Goal: Task Accomplishment & Management: Complete application form

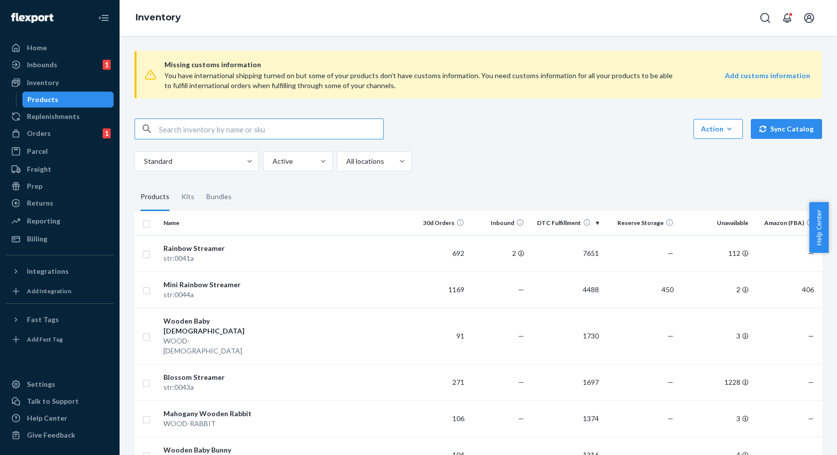
click at [264, 130] on input "text" at bounding box center [271, 129] width 224 height 20
type input "playfort"
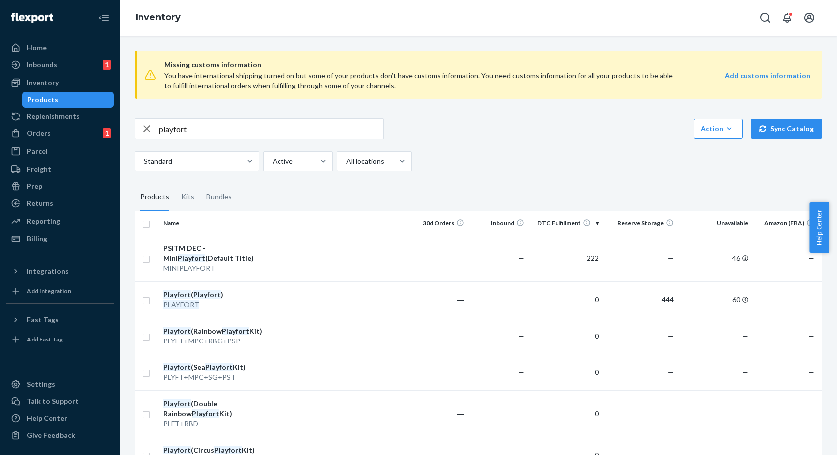
click at [543, 143] on div "playfort Action Create product Create kit or bundle Bulk create products Bulk u…" at bounding box center [479, 145] width 688 height 53
click at [59, 76] on div "Inventory" at bounding box center [60, 83] width 106 height 14
click at [60, 70] on div "Inbounds 1" at bounding box center [60, 65] width 106 height 14
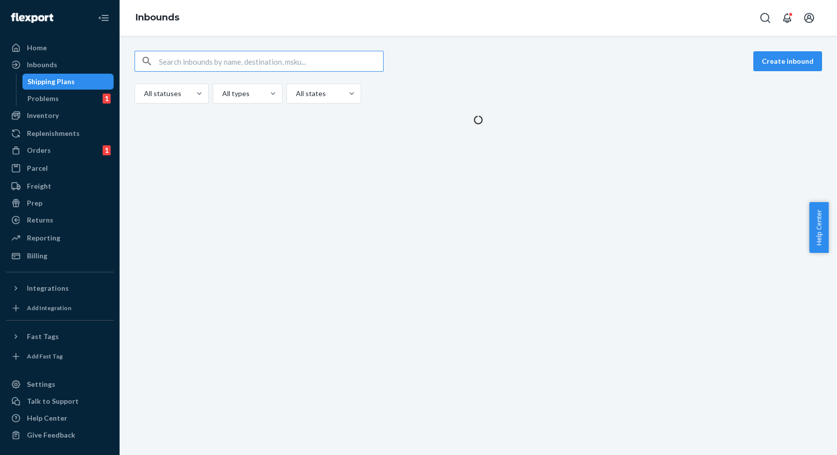
click at [625, 76] on div "Create inbound All statuses All types All states" at bounding box center [479, 77] width 688 height 53
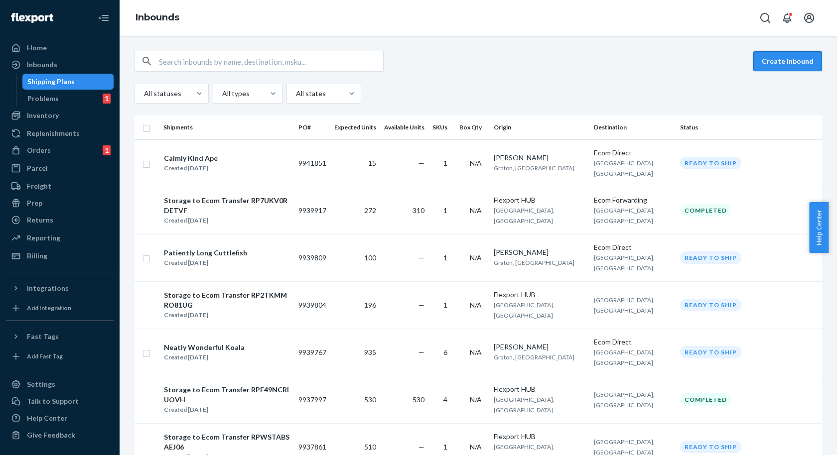
click at [768, 69] on button "Create inbound" at bounding box center [787, 61] width 69 height 20
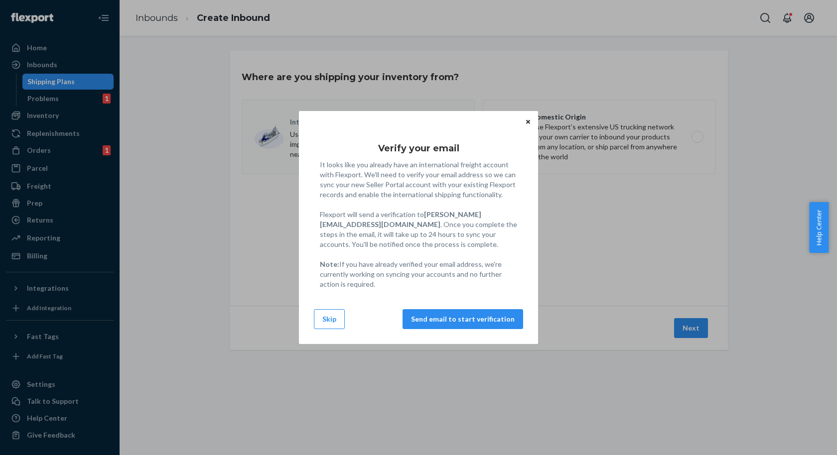
click at [528, 124] on icon "Close" at bounding box center [528, 122] width 4 height 6
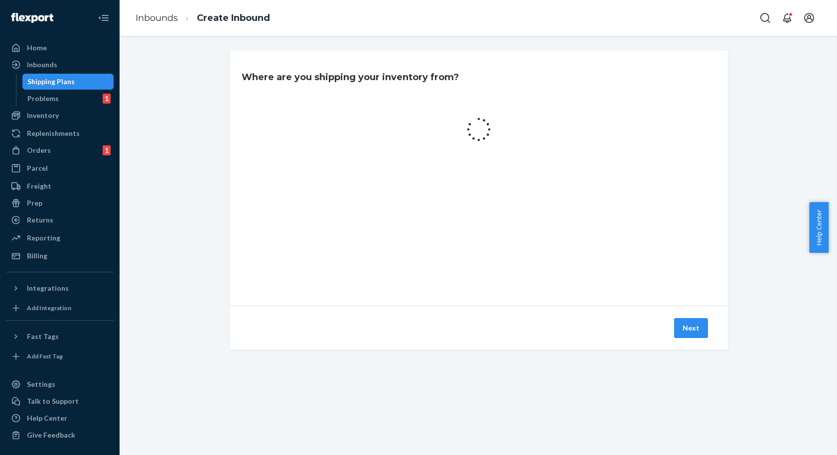
click at [555, 131] on div at bounding box center [479, 130] width 474 height 36
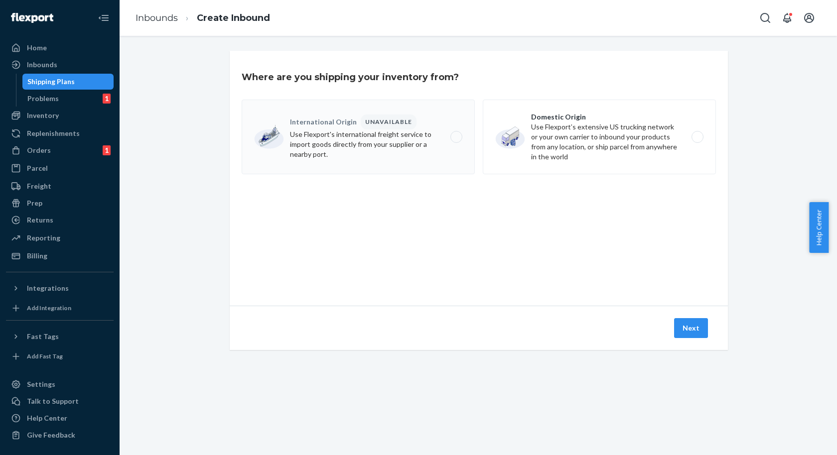
click at [561, 132] on label "Domestic Origin Use Flexport’s extensive US trucking network or your own carrie…" at bounding box center [599, 137] width 233 height 75
click at [697, 134] on input "Domestic Origin Use Flexport’s extensive US trucking network or your own carrie…" at bounding box center [700, 137] width 6 height 6
radio input "true"
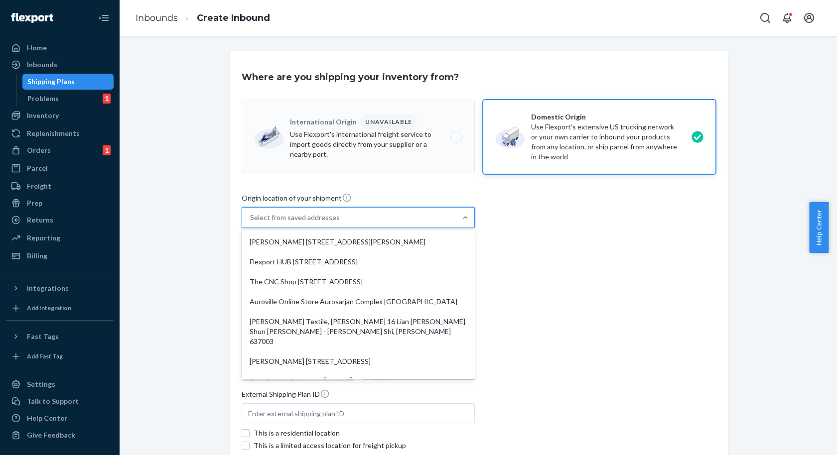
click at [360, 217] on div "Select from saved addresses" at bounding box center [349, 218] width 214 height 20
click at [251, 217] on input "option [PERSON_NAME] [STREET_ADDRESS][PERSON_NAME] focused, 1 of 10. 10 results…" at bounding box center [250, 218] width 1 height 10
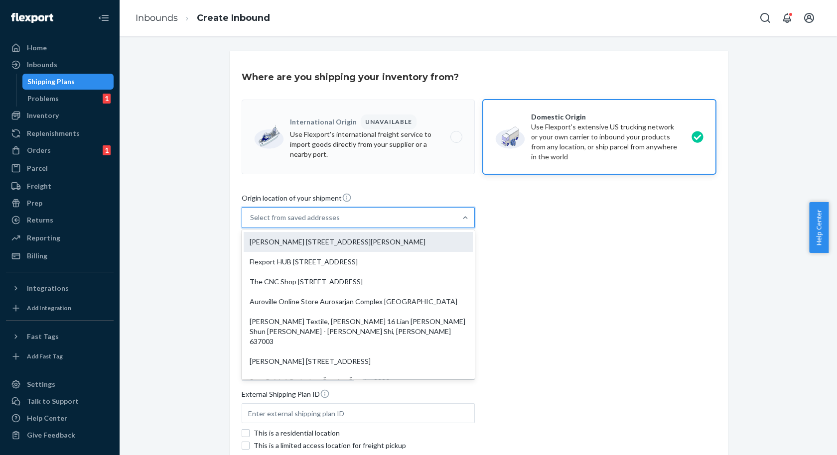
click at [327, 241] on div "[PERSON_NAME] [STREET_ADDRESS][PERSON_NAME]" at bounding box center [358, 242] width 229 height 20
click at [251, 223] on input "option [PERSON_NAME] [STREET_ADDRESS][PERSON_NAME] focused, 1 of 10. 10 results…" at bounding box center [250, 218] width 1 height 10
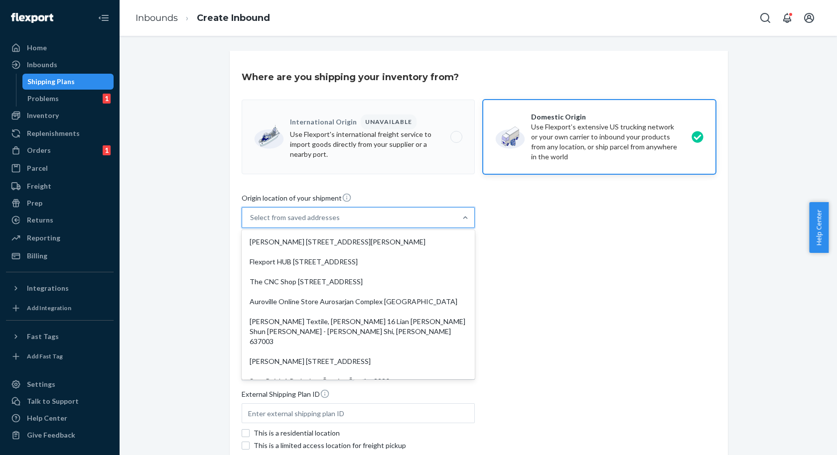
type input "[PERSON_NAME]"
type input "Suite 101"
type input "Graton"
type input "CA"
type input "95444"
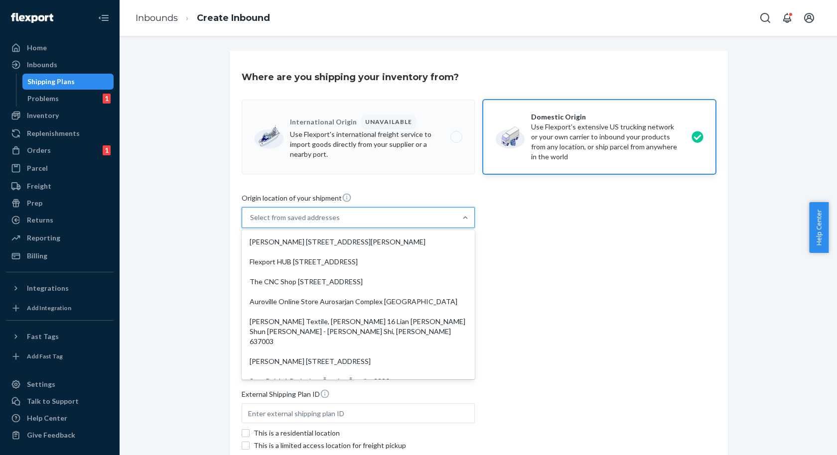
type input "[STREET_ADDRESS][PERSON_NAME]"
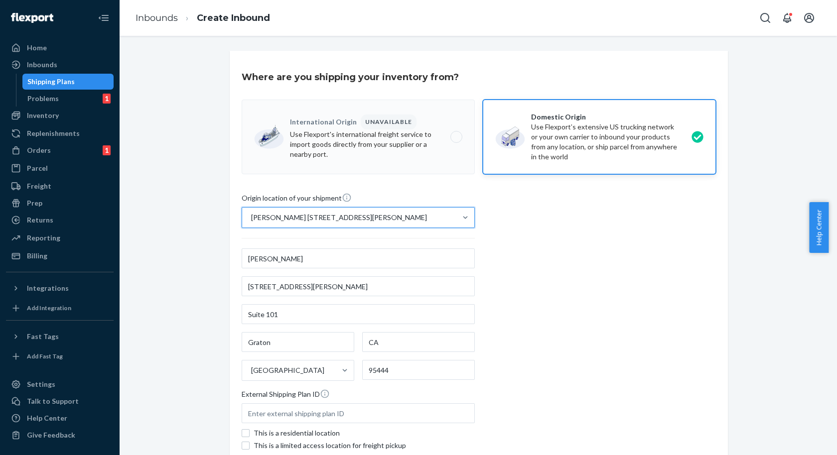
scroll to position [95, 0]
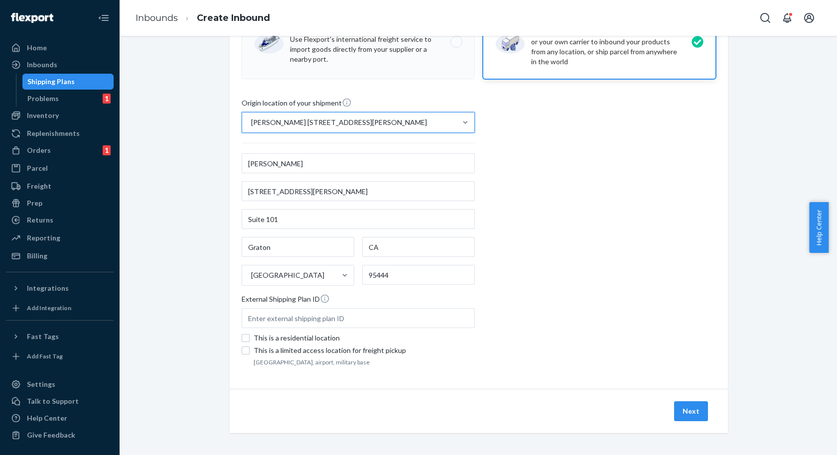
click at [666, 411] on div "Next" at bounding box center [479, 411] width 498 height 44
click at [672, 411] on div "Next" at bounding box center [691, 412] width 38 height 20
click at [663, 412] on div "Next" at bounding box center [479, 411] width 498 height 44
click at [704, 408] on div "Next" at bounding box center [691, 412] width 38 height 20
click at [675, 405] on button "Next" at bounding box center [691, 412] width 34 height 20
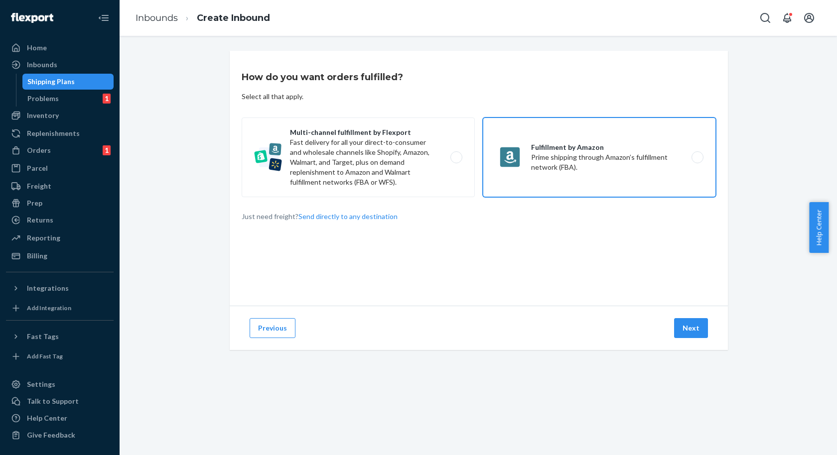
click at [558, 186] on label "Fulfillment by Amazon Prime shipping through Amazon’s fulfillment network (FBA)." at bounding box center [599, 158] width 233 height 80
click at [697, 161] on input "Fulfillment by Amazon Prime shipping through Amazon’s fulfillment network (FBA)." at bounding box center [700, 157] width 6 height 6
radio input "true"
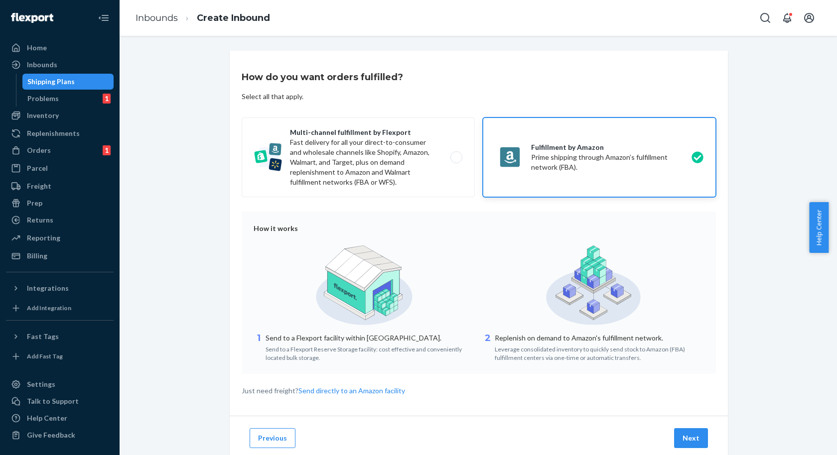
click at [368, 179] on label "Multi-channel fulfillment by Flexport Fast delivery for all your direct-to-cons…" at bounding box center [358, 158] width 233 height 80
click at [456, 161] on input "Multi-channel fulfillment by Flexport Fast delivery for all your direct-to-cons…" at bounding box center [459, 157] width 6 height 6
radio input "true"
radio input "false"
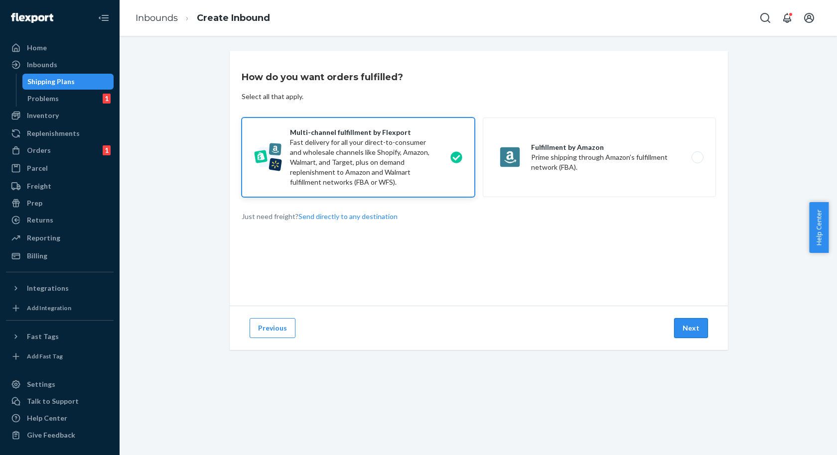
click at [677, 329] on button "Next" at bounding box center [691, 328] width 34 height 20
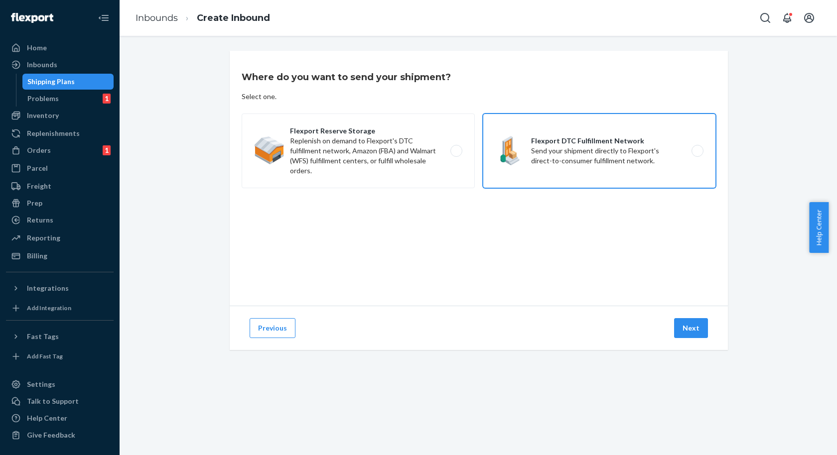
click at [608, 166] on label "Flexport DTC Fulfillment Network Send your shipment directly to Flexport's dire…" at bounding box center [599, 151] width 233 height 75
click at [697, 154] on input "Flexport DTC Fulfillment Network Send your shipment directly to Flexport's dire…" at bounding box center [700, 151] width 6 height 6
radio input "true"
click at [684, 342] on div "Previous Next" at bounding box center [479, 328] width 498 height 44
click at [681, 326] on button "Next" at bounding box center [691, 328] width 34 height 20
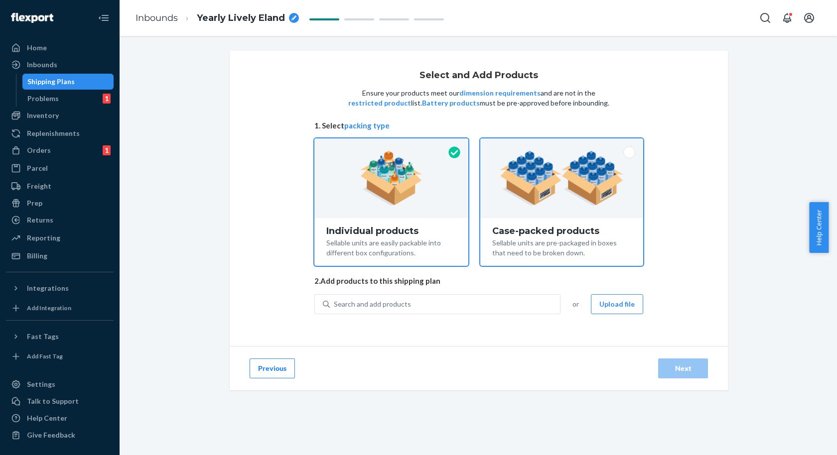
click at [544, 195] on img at bounding box center [562, 178] width 124 height 55
click at [559, 145] on input "Case-packed products Sellable units are pre-packaged in boxes that need to be b…" at bounding box center [562, 142] width 6 height 6
radio input "true"
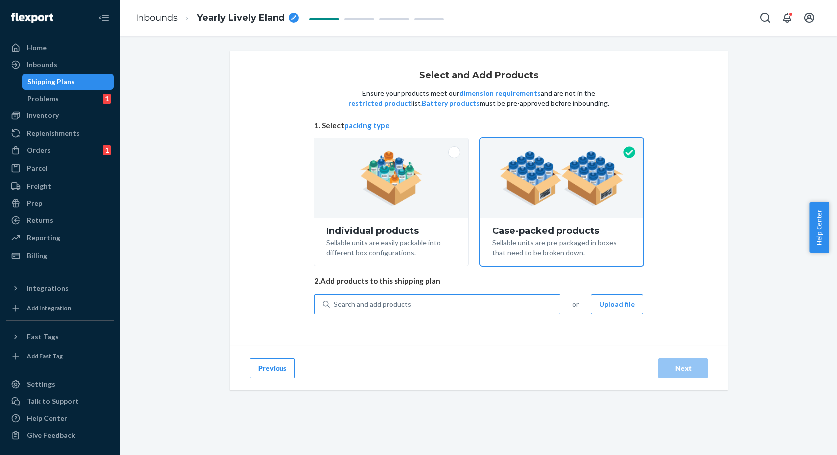
click at [437, 296] on div "Search and add products" at bounding box center [445, 304] width 230 height 18
click at [335, 299] on input "Search and add products" at bounding box center [334, 304] width 1 height 10
click at [393, 225] on div "Individual products Sellable units are easily packable into different box confi…" at bounding box center [391, 242] width 154 height 48
click at [393, 145] on input "Individual products Sellable units are easily packable into different box confi…" at bounding box center [391, 142] width 6 height 6
radio input "true"
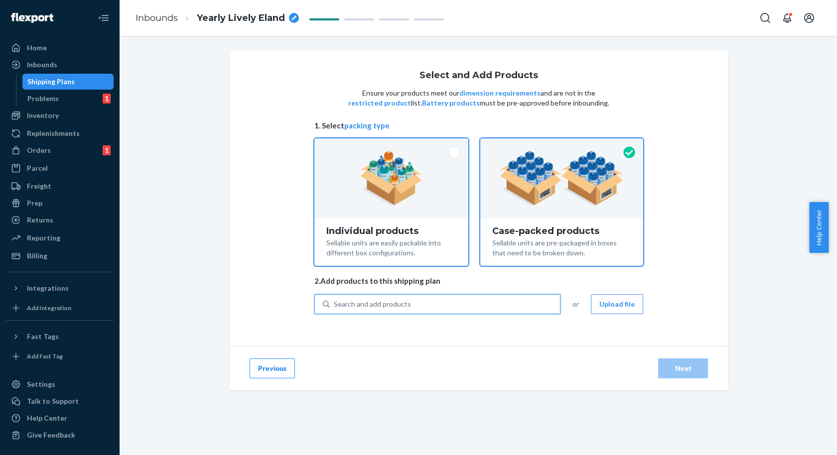
radio input "false"
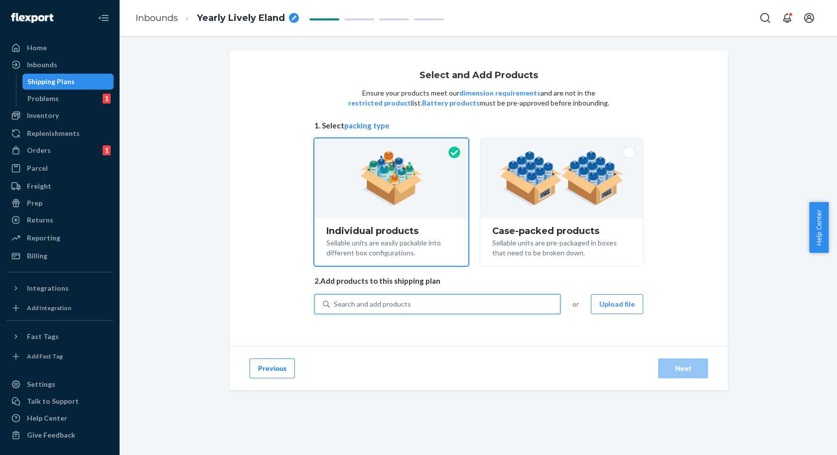
click at [419, 311] on div "Search and add products" at bounding box center [445, 304] width 230 height 18
click at [335, 309] on input "0 results available. Use Up and Down to choose options, press Enter to select t…" at bounding box center [334, 304] width 1 height 10
type input "horse"
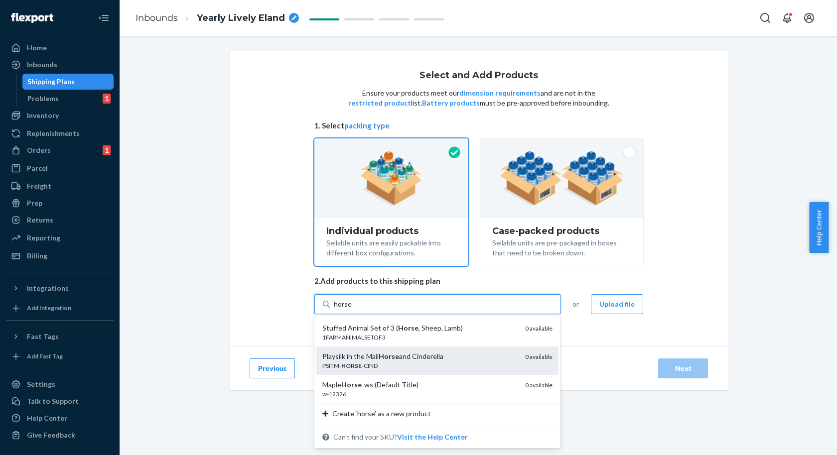
click at [410, 368] on div "PSITM- HORSE -CIND" at bounding box center [419, 366] width 195 height 8
click at [352, 309] on input "horse" at bounding box center [343, 304] width 18 height 10
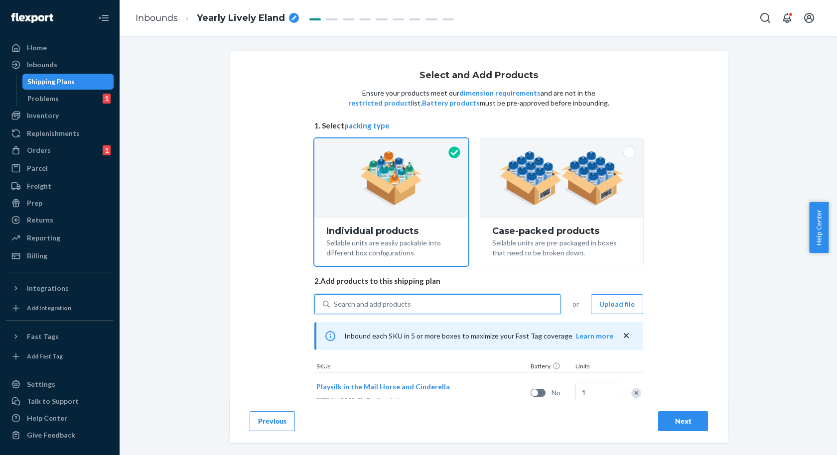
scroll to position [33, 0]
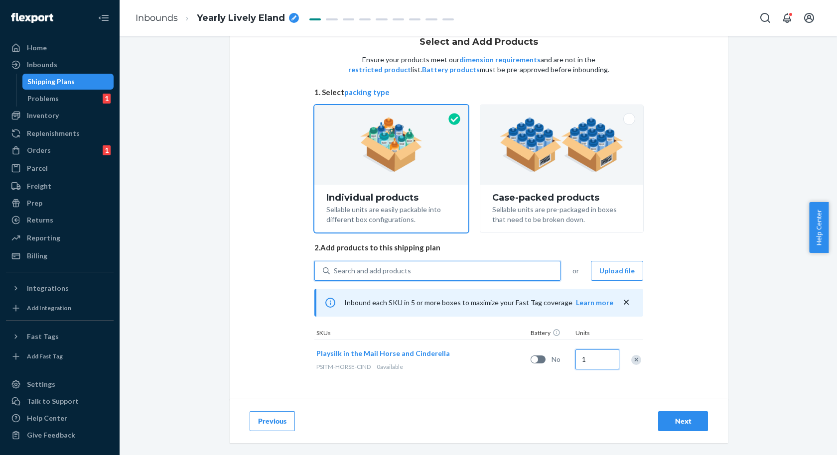
click at [582, 359] on input "1" at bounding box center [597, 360] width 44 height 20
type input "1399"
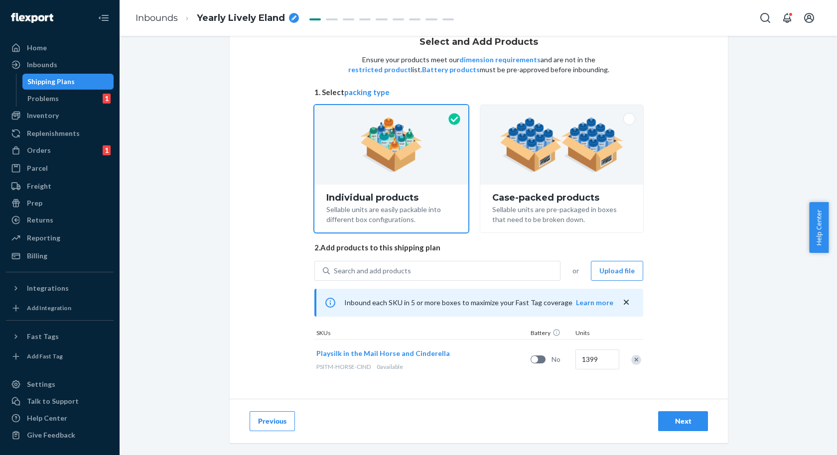
click at [676, 386] on div "Select and Add Products Ensure your products meet our dimension requirements an…" at bounding box center [479, 208] width 498 height 383
click at [679, 420] on div "Next" at bounding box center [683, 422] width 33 height 10
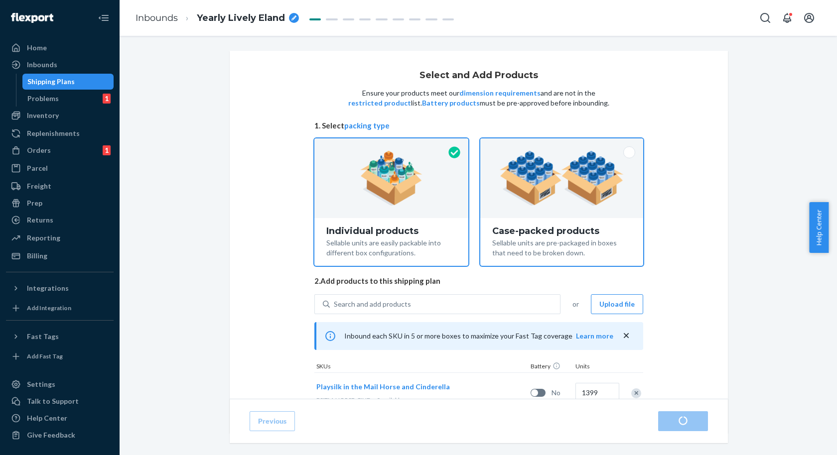
click at [527, 215] on div at bounding box center [561, 179] width 163 height 80
click at [559, 145] on input "Case-packed products Sellable units are pre-packaged in boxes that need to be b…" at bounding box center [562, 142] width 6 height 6
radio input "true"
radio input "false"
type input "1"
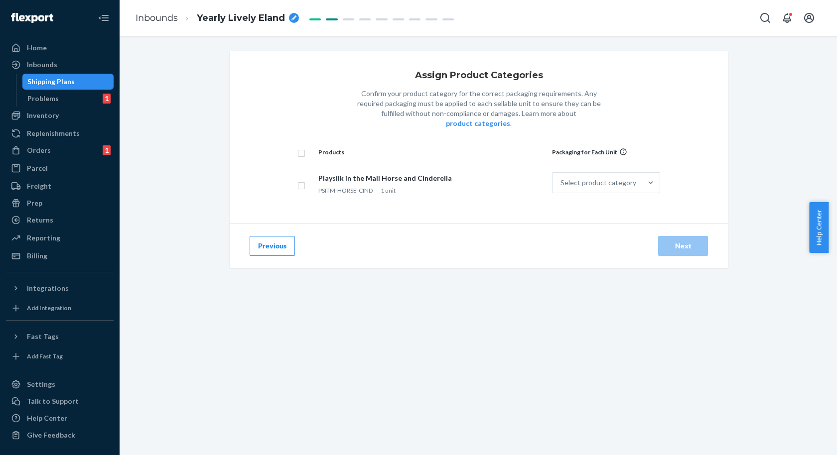
click at [365, 208] on div "Assign Product Categories Confirm your product category for the correct packagi…" at bounding box center [479, 137] width 498 height 173
click at [346, 187] on span "PSITM-HORSE-CIND" at bounding box center [345, 190] width 54 height 7
click at [627, 178] on div "Select product category" at bounding box center [597, 183] width 89 height 20
click at [561, 178] on input "Select product category" at bounding box center [560, 183] width 1 height 10
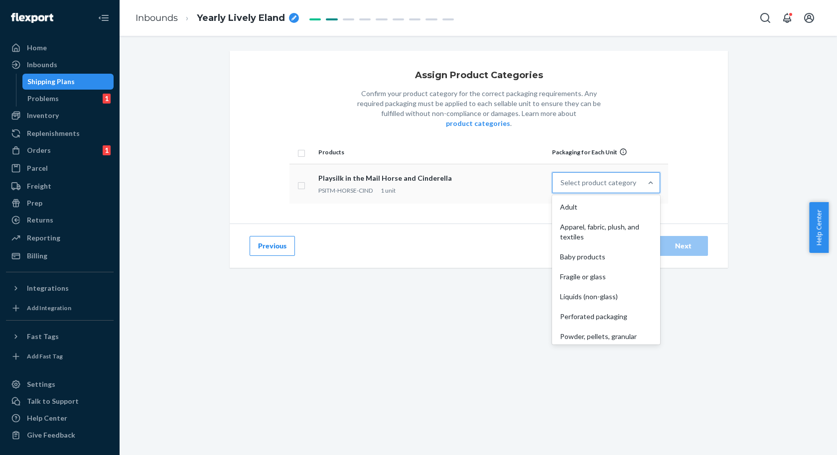
scroll to position [73, 0]
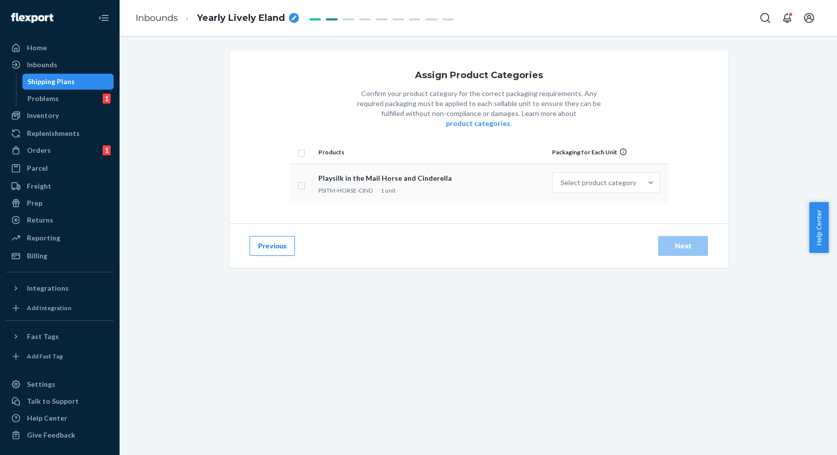
click at [584, 335] on div "Assign Product Categories Confirm your product category for the correct packagi…" at bounding box center [478, 225] width 497 height 349
click at [618, 179] on div "Select product category" at bounding box center [597, 183] width 89 height 20
click at [561, 179] on input "Select product category" at bounding box center [560, 183] width 1 height 10
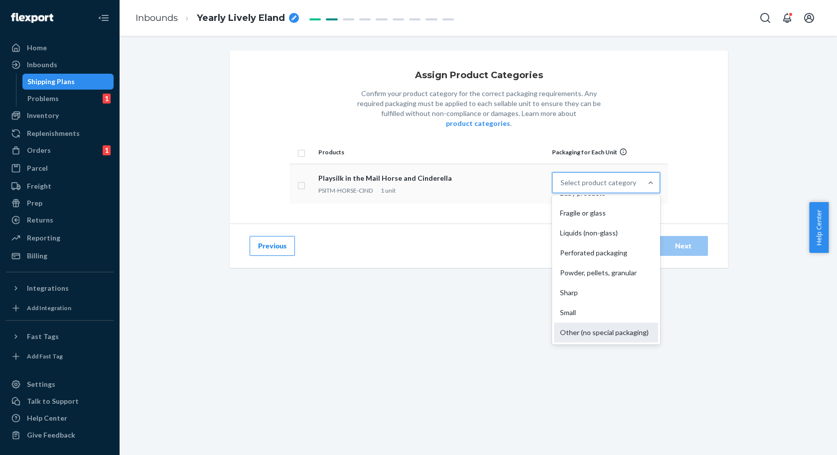
click at [571, 330] on div "Other (no special packaging)" at bounding box center [606, 333] width 104 height 20
click at [561, 188] on input "option Other (no special packaging) focused, 10 of 10. 10 results available. Us…" at bounding box center [560, 183] width 1 height 10
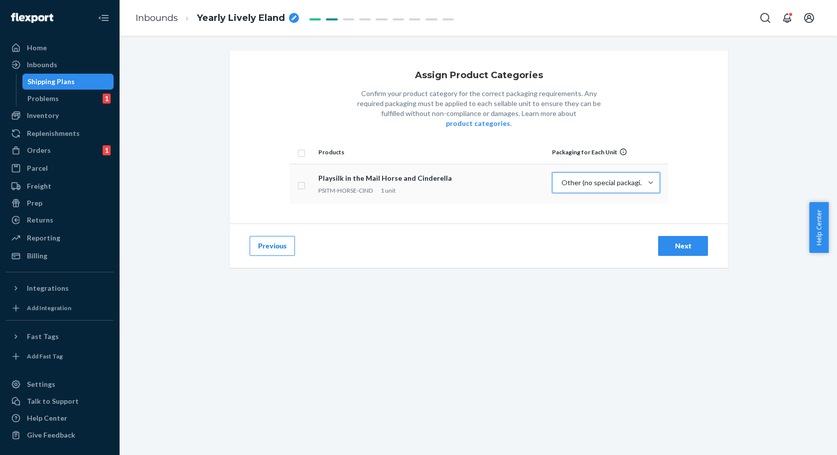
click at [660, 279] on div "Assign Product Categories Confirm your product category for the correct packagi…" at bounding box center [478, 225] width 497 height 349
click at [681, 241] on div "Next" at bounding box center [683, 246] width 33 height 10
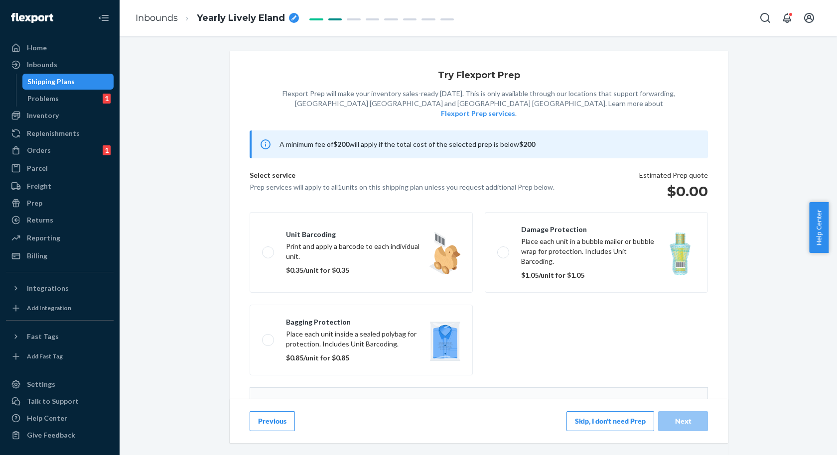
click at [617, 410] on div "Previous Skip, I don't need Prep Next" at bounding box center [479, 421] width 498 height 44
click at [599, 420] on button "Skip, I don't need Prep" at bounding box center [610, 422] width 88 height 20
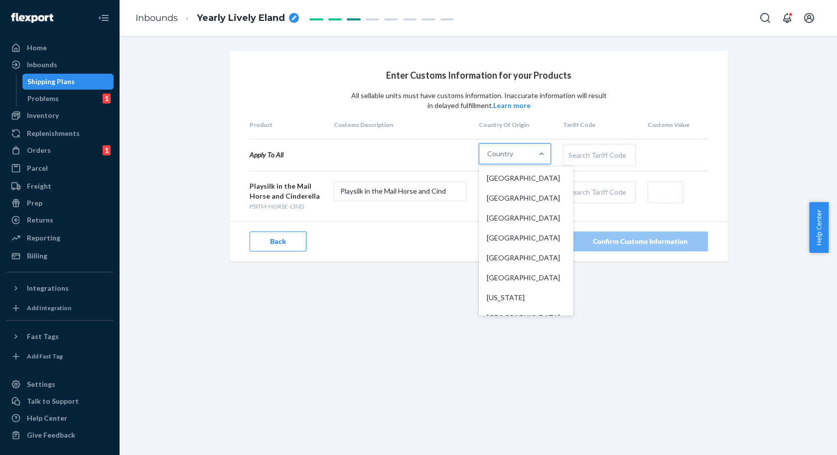
click at [536, 161] on div at bounding box center [542, 154] width 18 height 20
click at [488, 159] on input "option [GEOGRAPHIC_DATA] focused, 1 of 249. 249 results available. Use Up and D…" at bounding box center [487, 154] width 1 height 10
click at [522, 195] on div "[GEOGRAPHIC_DATA]" at bounding box center [526, 198] width 91 height 20
click at [488, 159] on input "option China focused, 2 of 249. 249 results available. Use Up and Down to choos…" at bounding box center [487, 154] width 1 height 10
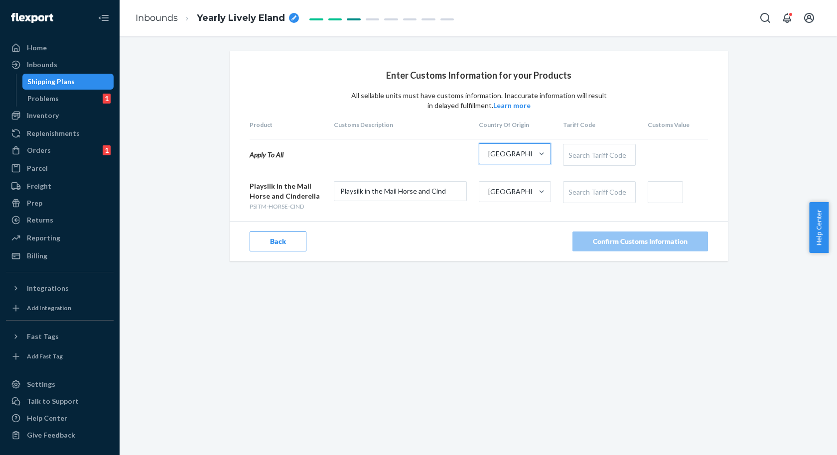
click at [583, 160] on div "Search Tariff Code" at bounding box center [598, 154] width 71 height 21
type input "950300"
click at [617, 213] on div "Enter Customs Information for your Products All sellable units must have custom…" at bounding box center [479, 156] width 498 height 211
click at [649, 198] on input "text" at bounding box center [665, 192] width 35 height 22
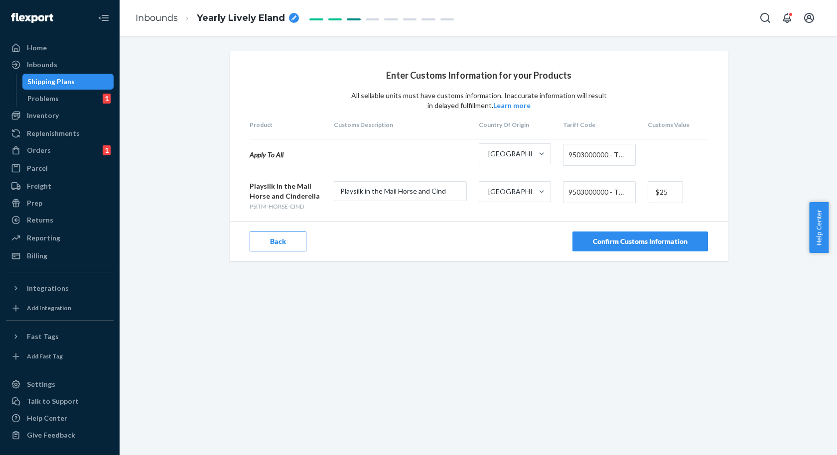
type input "$25"
click at [706, 183] on div "Enter Customs Information for your Products All sellable units must have custom…" at bounding box center [479, 156] width 498 height 211
click at [664, 237] on div "Confirm Customs Information" at bounding box center [640, 242] width 95 height 10
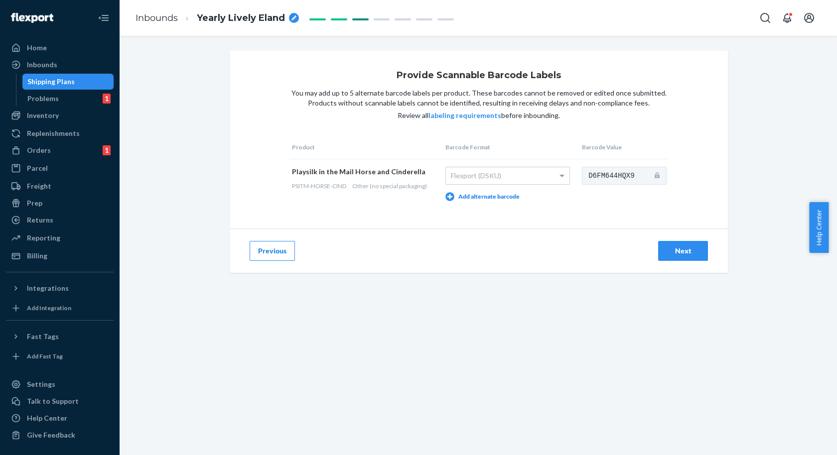
click at [656, 244] on div "Next" at bounding box center [683, 251] width 54 height 20
click at [658, 251] on button "Next" at bounding box center [683, 251] width 50 height 20
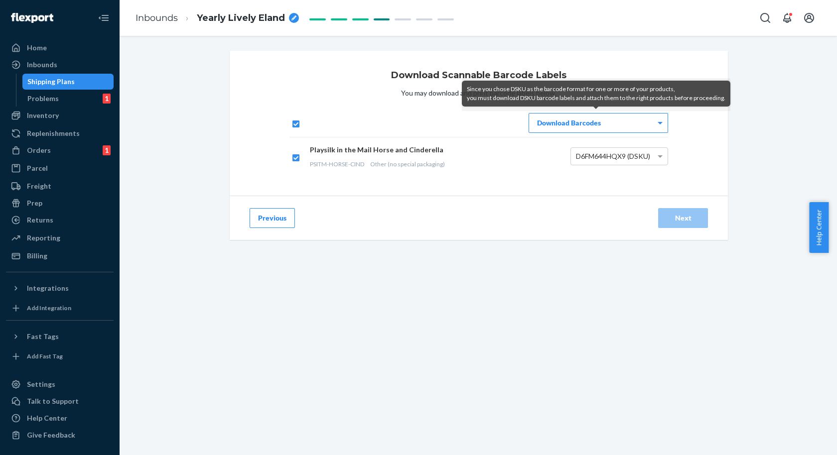
click at [678, 104] on div "Since you chose DSKU as the barcode format for one or more of your products, yo…" at bounding box center [596, 94] width 269 height 26
click at [624, 132] on div "Download Barcodes" at bounding box center [599, 123] width 140 height 20
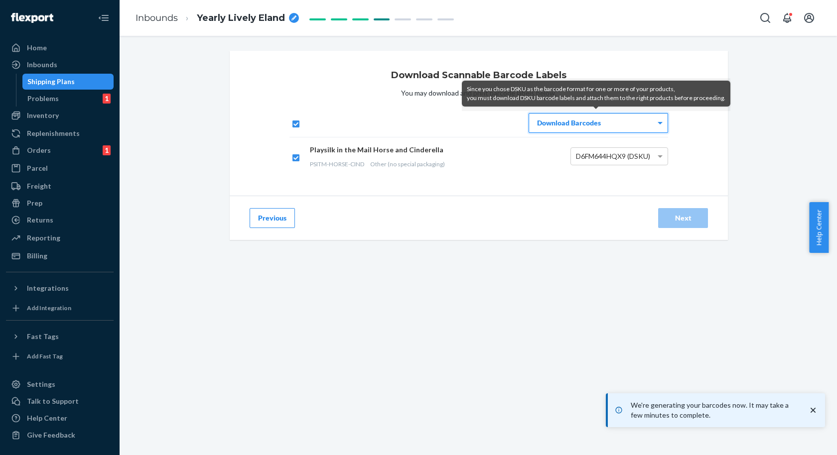
click at [719, 204] on div "Previous Next" at bounding box center [479, 218] width 498 height 44
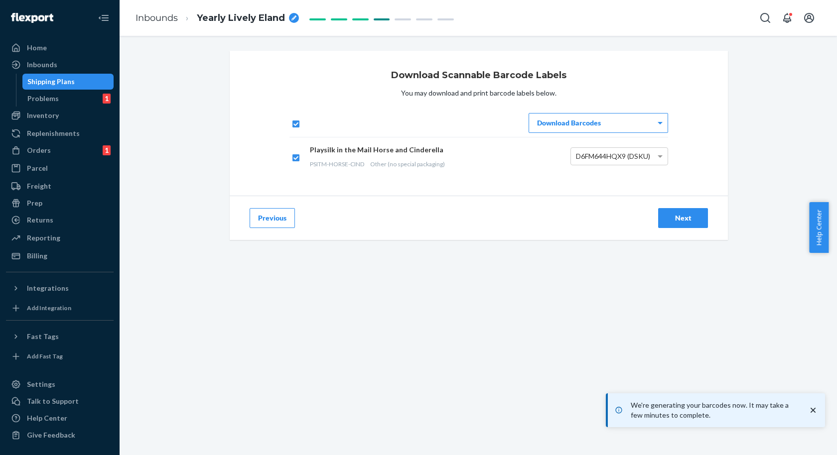
click at [679, 216] on div "Next" at bounding box center [683, 218] width 33 height 10
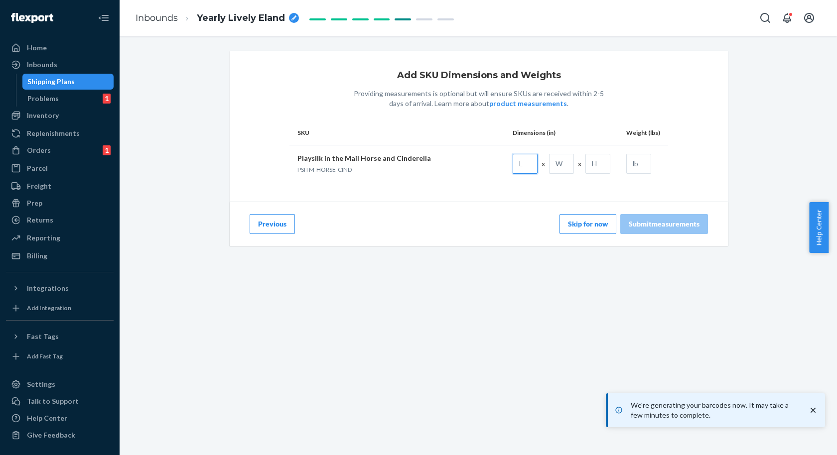
click at [516, 167] on input "text" at bounding box center [525, 164] width 25 height 20
type input "6"
type input "4"
type input "1"
type input "0.01"
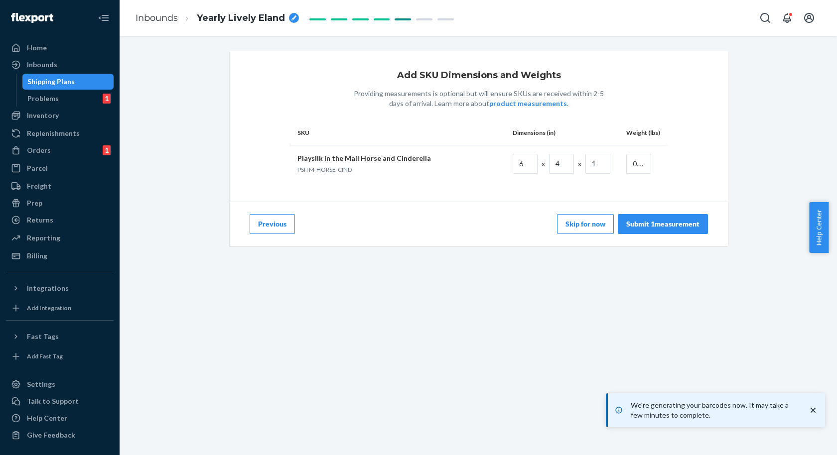
click at [643, 274] on div "Add SKU Dimensions and Weights Providing measurements is optional but will ensu…" at bounding box center [478, 225] width 497 height 349
click at [670, 234] on div "Previous Skip for now Submit 1 measurement" at bounding box center [479, 224] width 498 height 44
click at [681, 232] on button "Submit 1 measurement" at bounding box center [663, 224] width 90 height 20
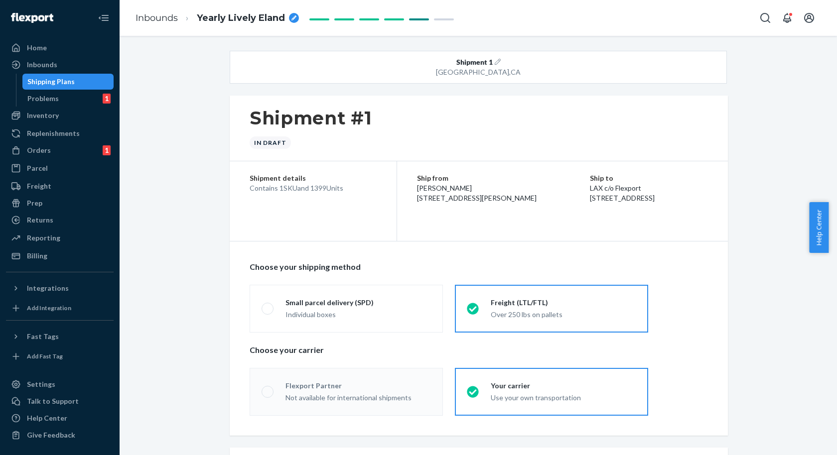
radio input "true"
radio input "false"
radio input "true"
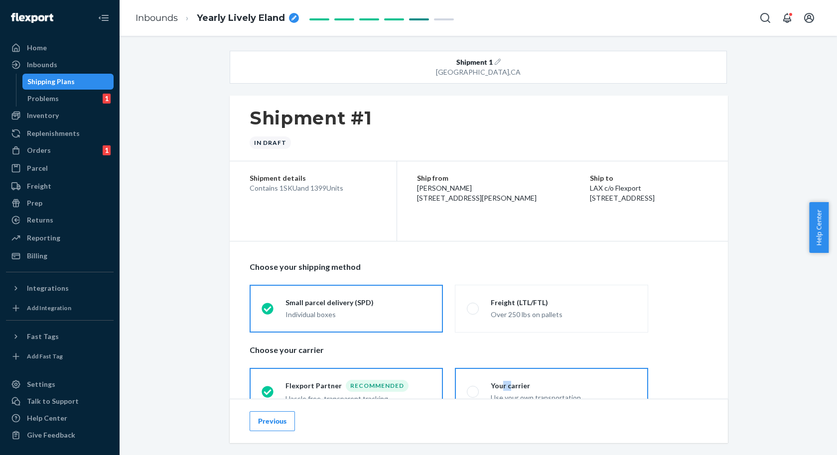
click at [497, 389] on div "Your carrier" at bounding box center [563, 386] width 145 height 10
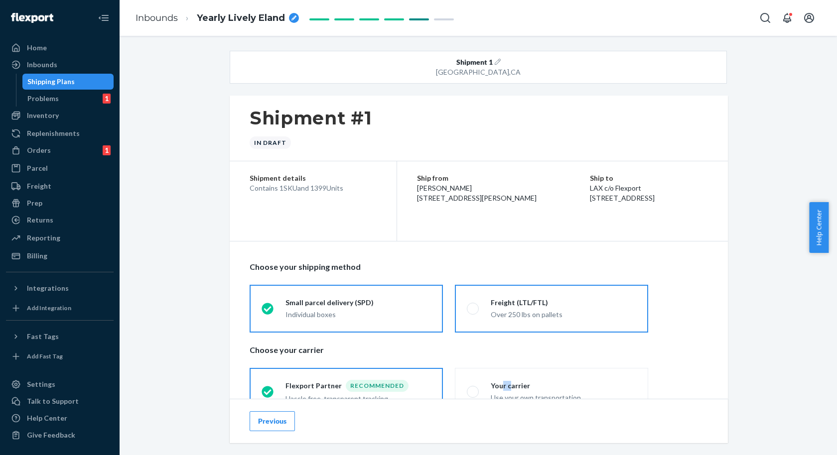
scroll to position [217, 0]
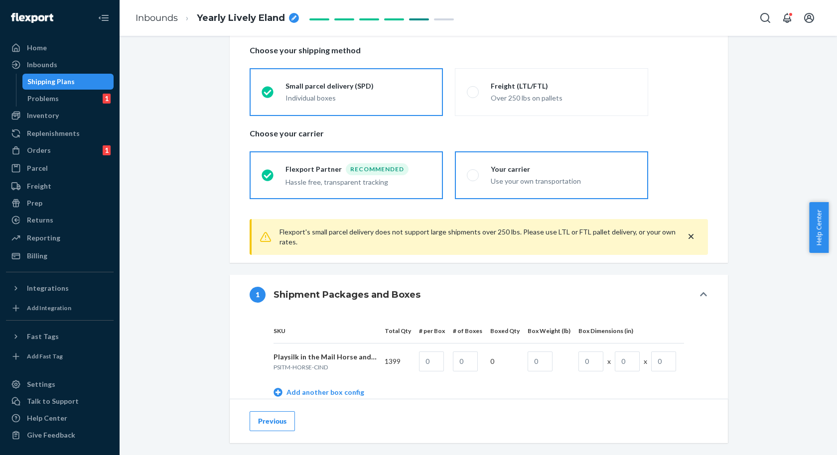
click at [491, 192] on label "Your carrier Use your own transportation" at bounding box center [551, 175] width 193 height 48
click at [473, 178] on input "Your carrier Use your own transportation" at bounding box center [470, 175] width 6 height 6
radio input "true"
radio input "false"
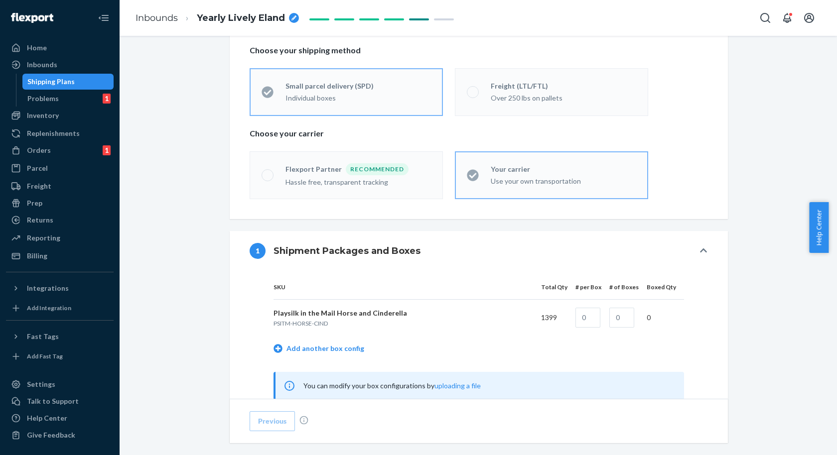
scroll to position [410, 0]
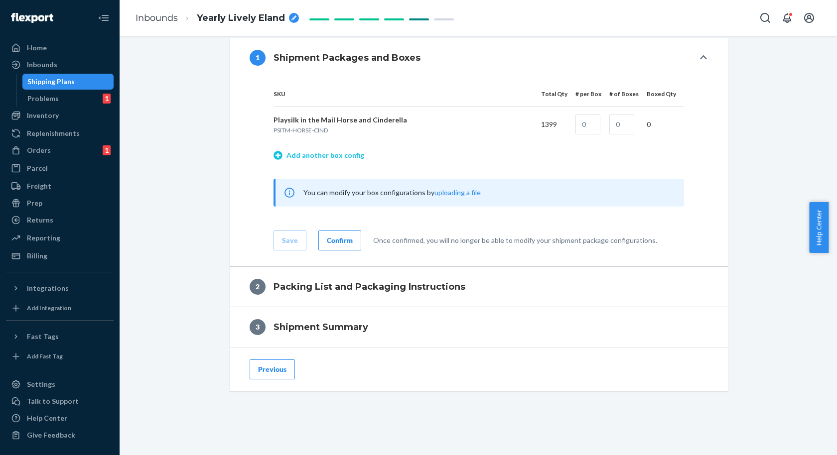
click at [343, 158] on link "Add another box config" at bounding box center [319, 155] width 91 height 10
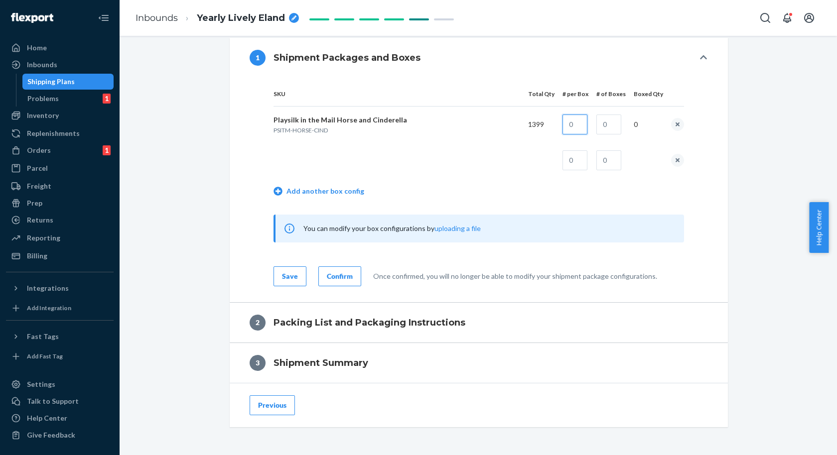
click at [572, 127] on input "text" at bounding box center [574, 125] width 25 height 20
type input "80"
type input "17"
click at [580, 162] on input "390" at bounding box center [574, 160] width 25 height 20
click at [581, 161] on input "390" at bounding box center [574, 160] width 25 height 20
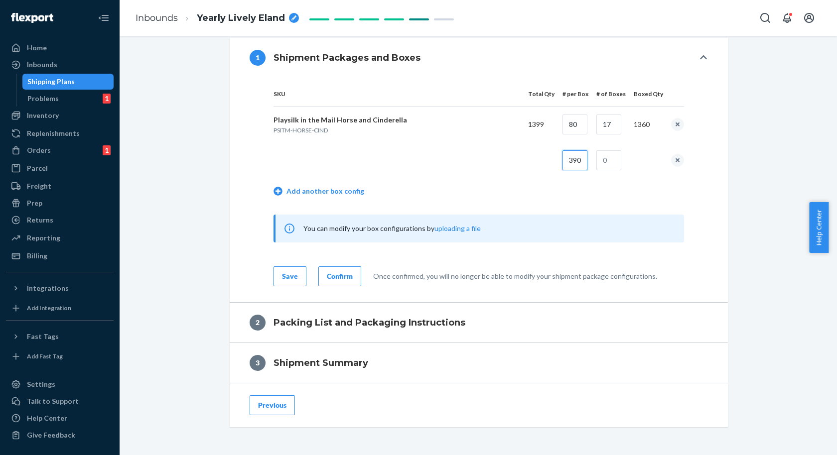
click at [581, 161] on input "390" at bounding box center [574, 160] width 25 height 20
click at [593, 174] on td at bounding box center [606, 160] width 37 height 36
click at [582, 161] on input "390" at bounding box center [574, 160] width 25 height 20
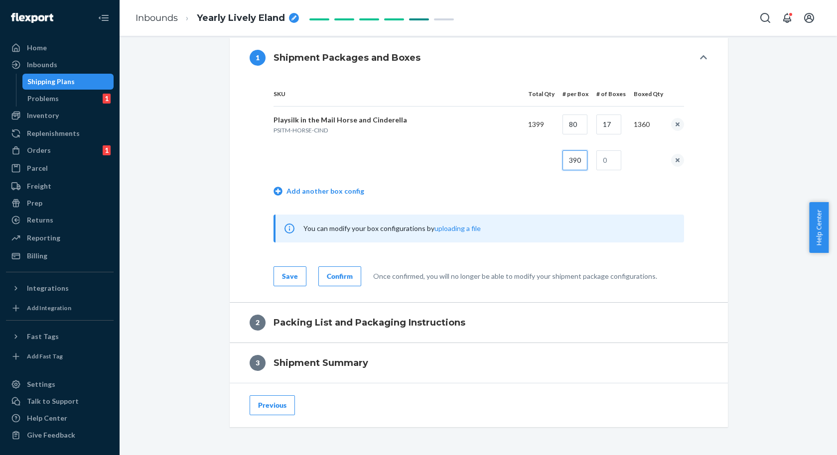
click at [582, 161] on input "390" at bounding box center [574, 160] width 25 height 20
click at [581, 162] on input "390" at bounding box center [574, 160] width 25 height 20
click at [590, 193] on td "Add another box config" at bounding box center [479, 192] width 411 height 28
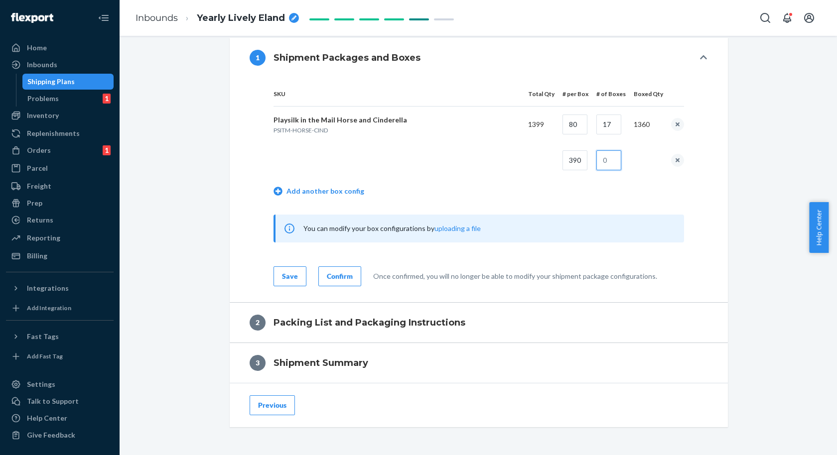
click at [602, 161] on input "text" at bounding box center [608, 160] width 25 height 20
click at [551, 194] on td "Add another box config" at bounding box center [479, 192] width 411 height 28
click at [587, 159] on input "390" at bounding box center [574, 160] width 25 height 20
click at [593, 202] on td "Add another box config" at bounding box center [479, 192] width 411 height 28
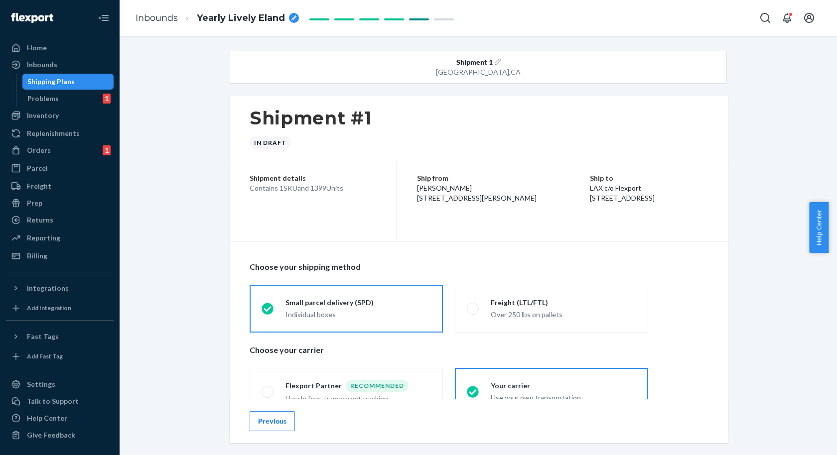
scroll to position [19, 0]
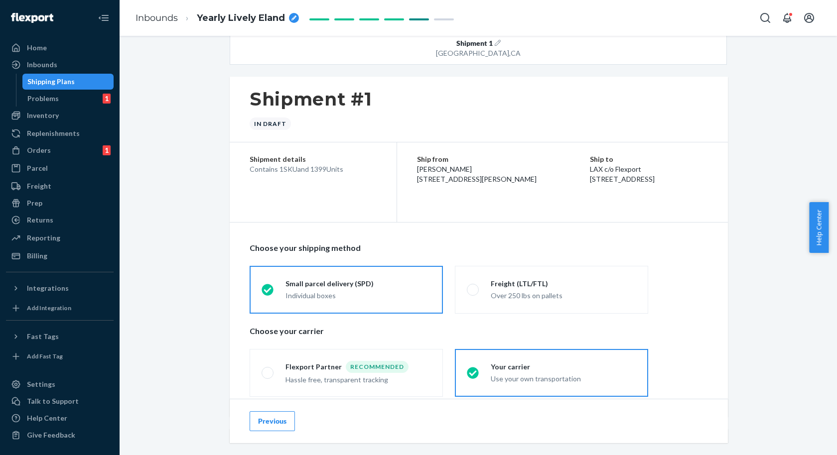
click at [758, 233] on div "Shipment 1 [GEOGRAPHIC_DATA] Shipment #1 In draft Shipment details Contains 1 S…" at bounding box center [478, 458] width 702 height 853
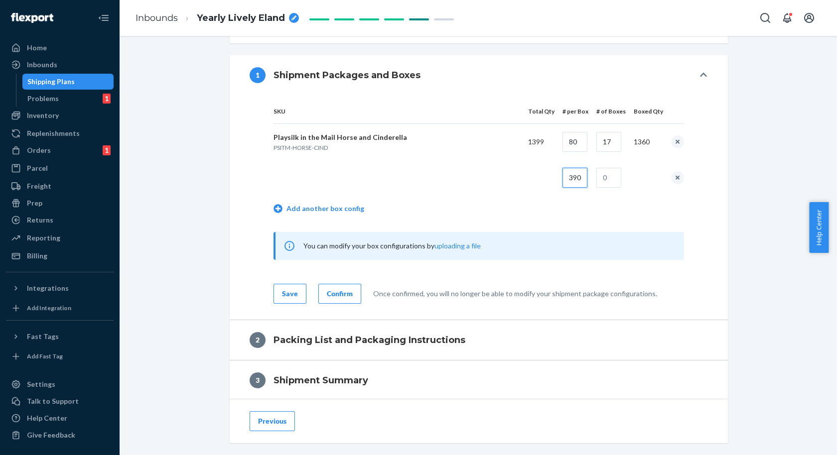
click at [580, 175] on input "390" at bounding box center [574, 178] width 25 height 20
type input "39"
type input "1"
click at [455, 196] on td "Add another box config" at bounding box center [479, 210] width 411 height 28
click at [351, 289] on button "Confirm" at bounding box center [339, 294] width 43 height 20
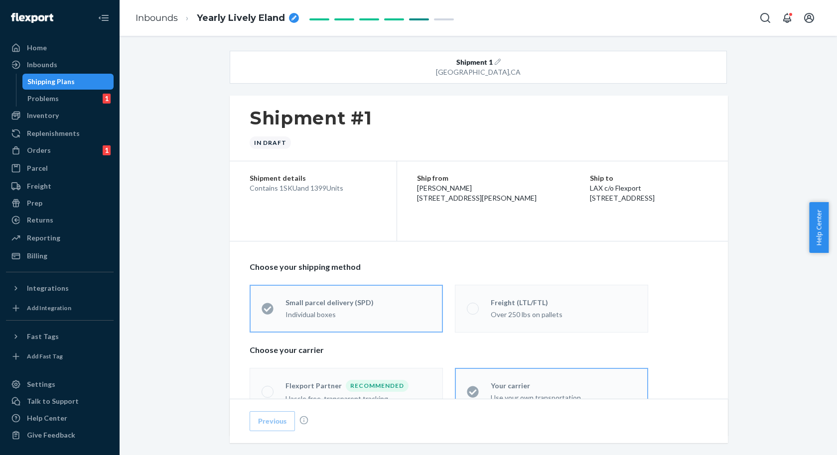
scroll to position [234, 0]
